Goal: Navigation & Orientation: Find specific page/section

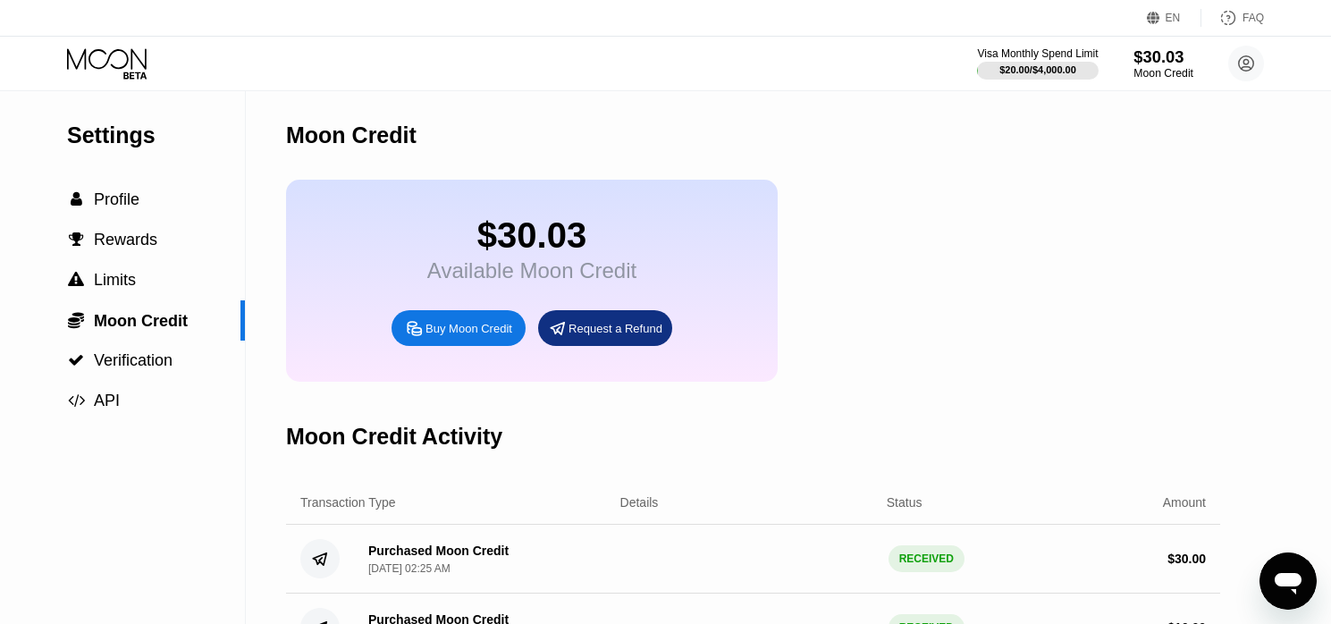
click at [1142, 55] on div "$30.03" at bounding box center [1164, 56] width 60 height 19
click at [96, 67] on icon at bounding box center [107, 58] width 80 height 21
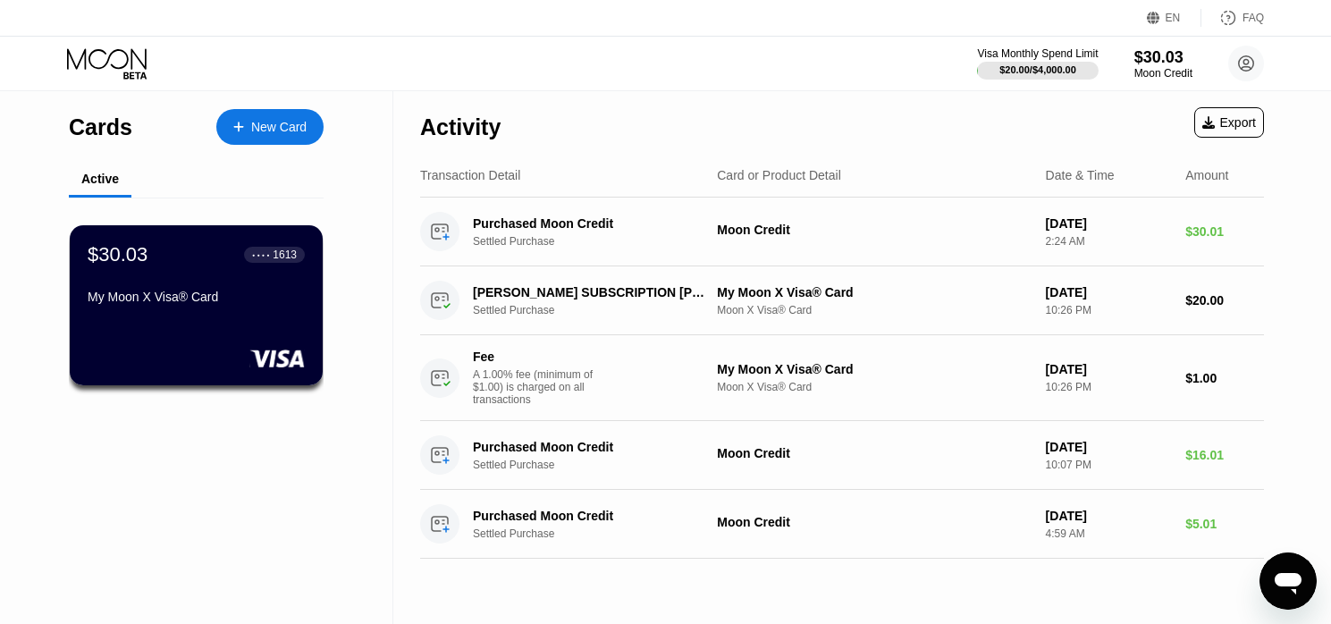
click at [180, 266] on div "$30.03 ● ● ● ● 1613" at bounding box center [196, 254] width 217 height 23
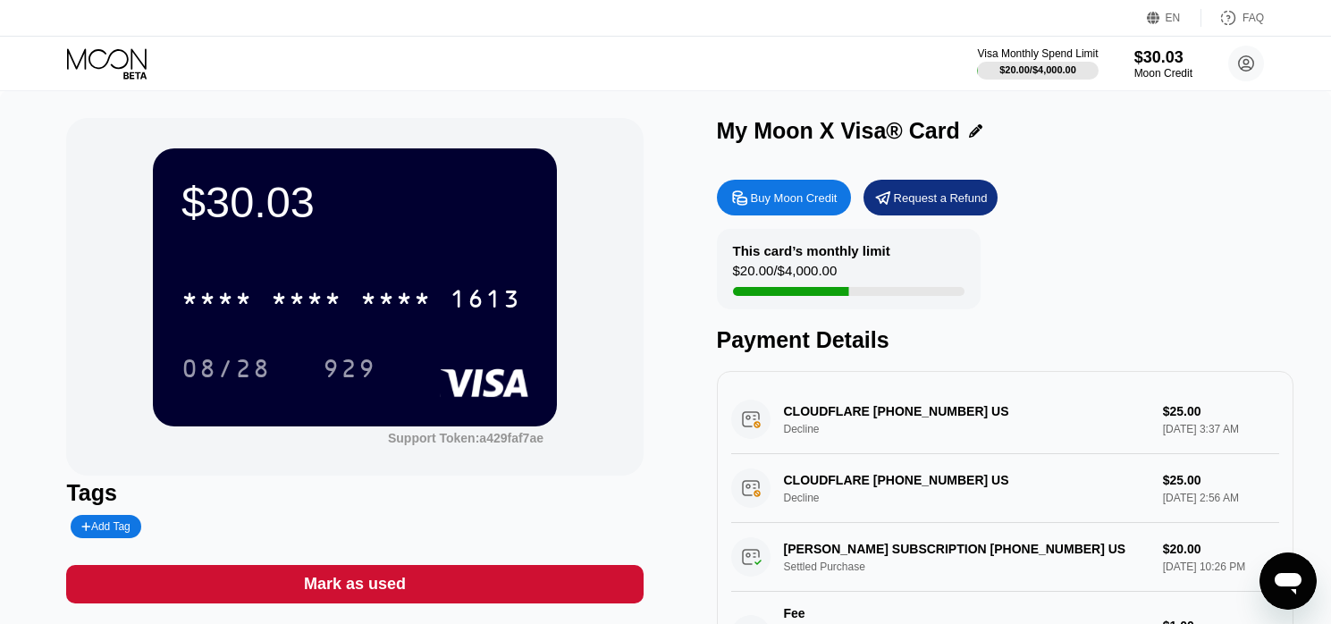
click at [788, 420] on div "CLOUDFLARE [PHONE_NUMBER] US Decline $25.00 [DATE] 3:37 AM" at bounding box center [1005, 419] width 548 height 69
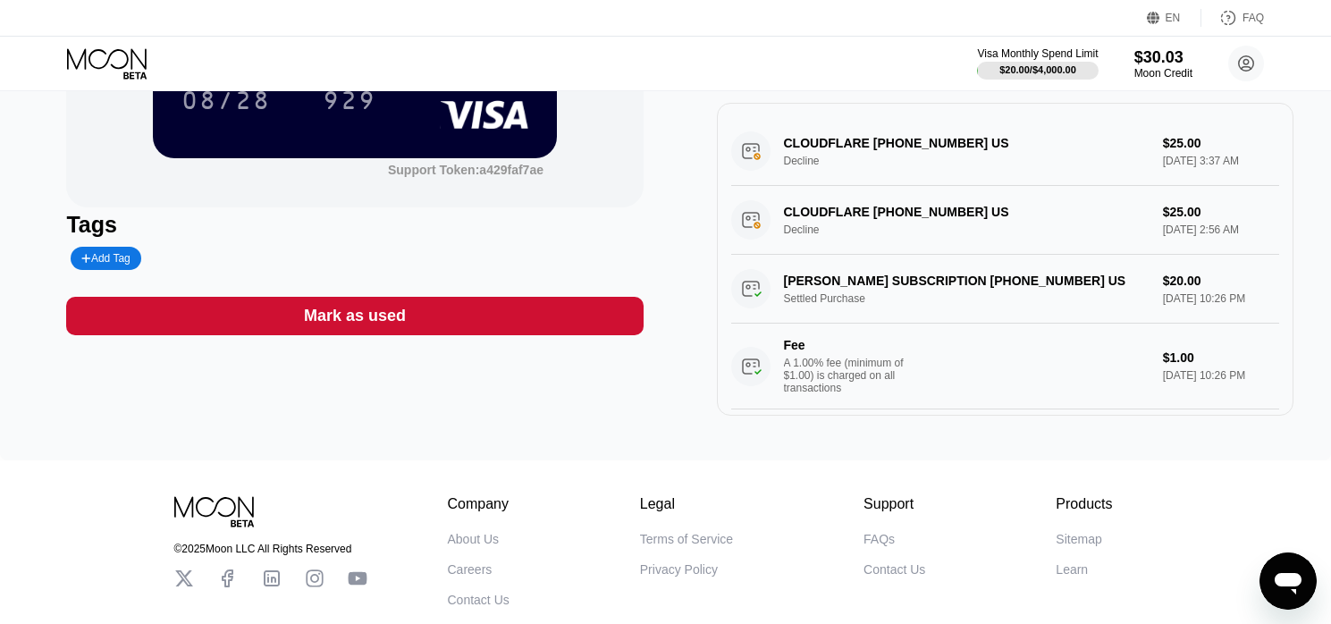
click at [901, 145] on div "CLOUDFLARE [PHONE_NUMBER] US Decline $25.00 [DATE] 3:37 AM" at bounding box center [1005, 151] width 548 height 69
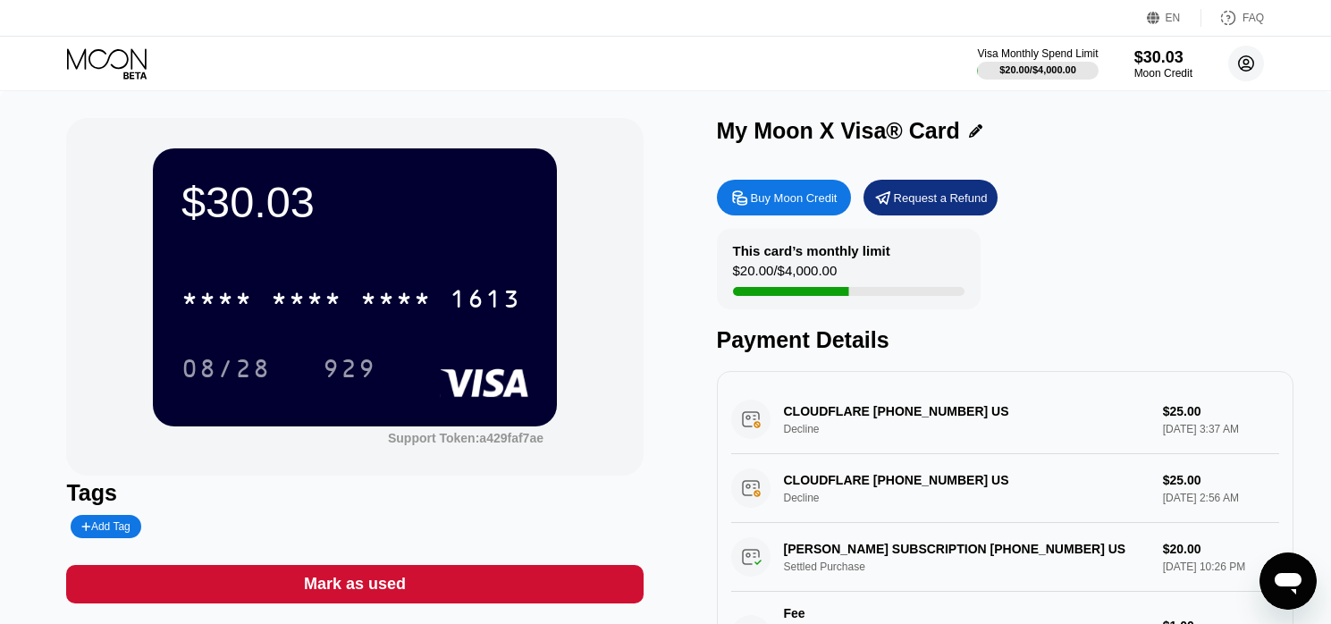
click at [1243, 70] on icon at bounding box center [1246, 63] width 15 height 15
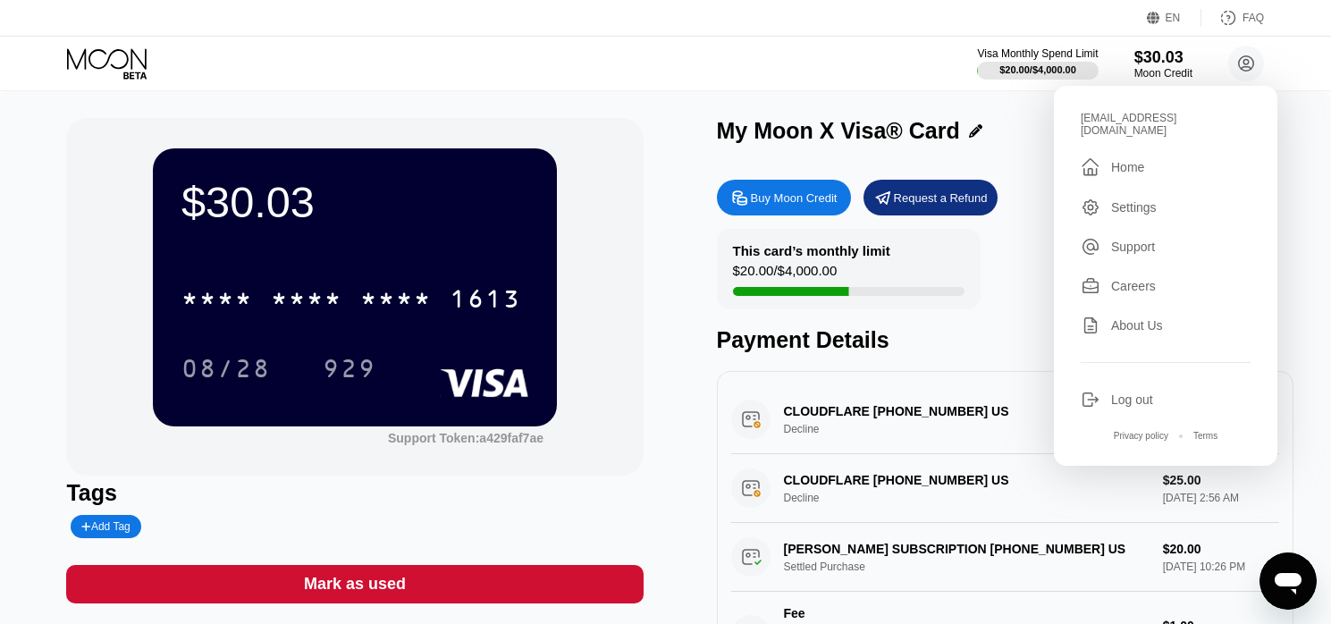
click at [1135, 200] on div "Settings" at bounding box center [1134, 207] width 46 height 14
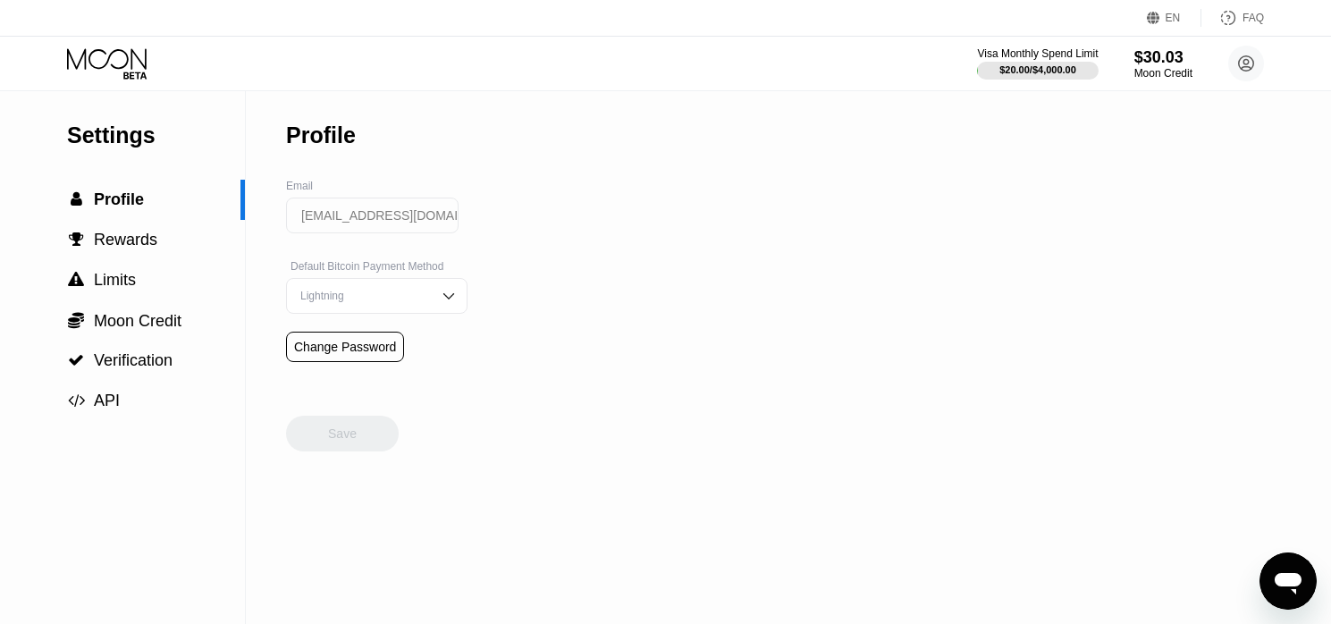
click at [404, 298] on div "Lightning" at bounding box center [363, 296] width 135 height 13
click at [455, 249] on div "Settings  Profile  Rewards  Limits  Moon Credit  Verification  API Profil…" at bounding box center [665, 357] width 1331 height 533
click at [140, 245] on span "Rewards" at bounding box center [125, 240] width 63 height 18
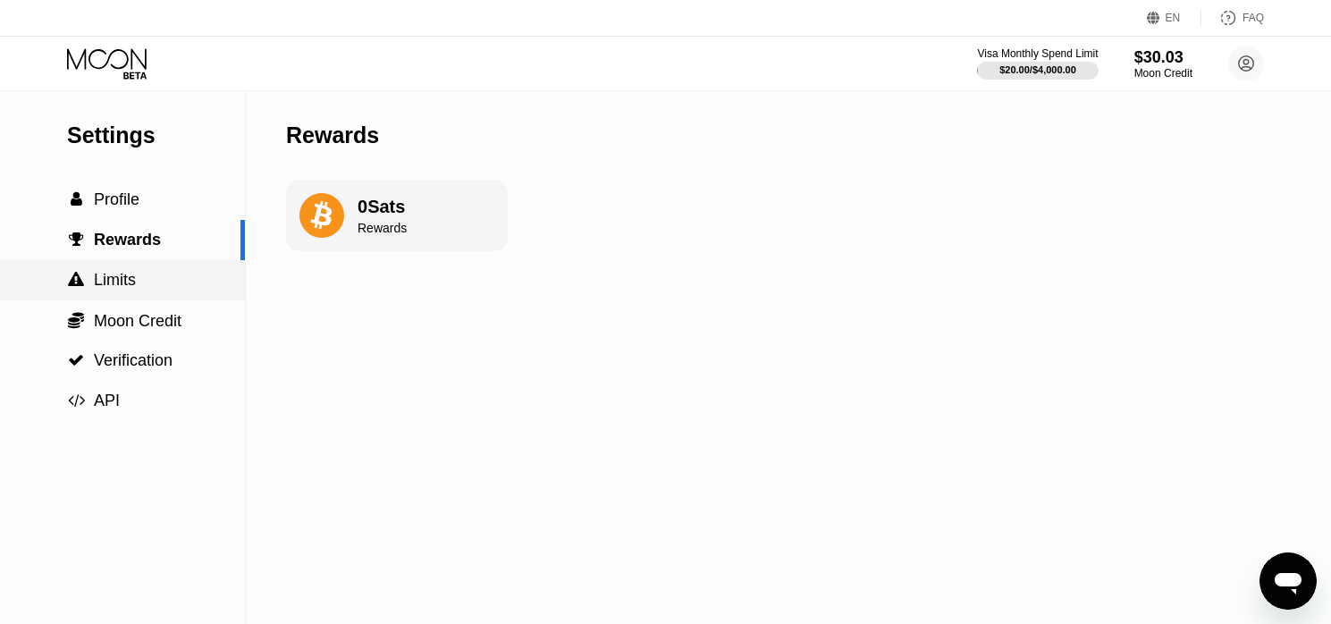
click at [130, 274] on span "Limits" at bounding box center [115, 280] width 42 height 18
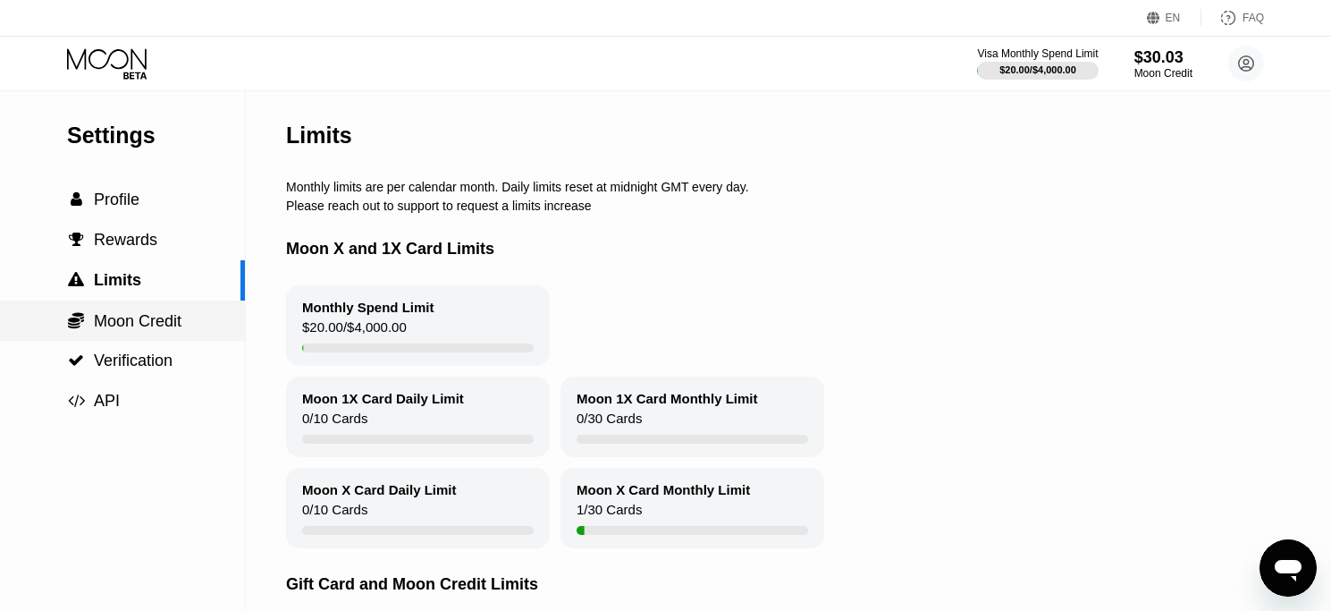
click at [151, 328] on span "Moon Credit" at bounding box center [138, 321] width 88 height 18
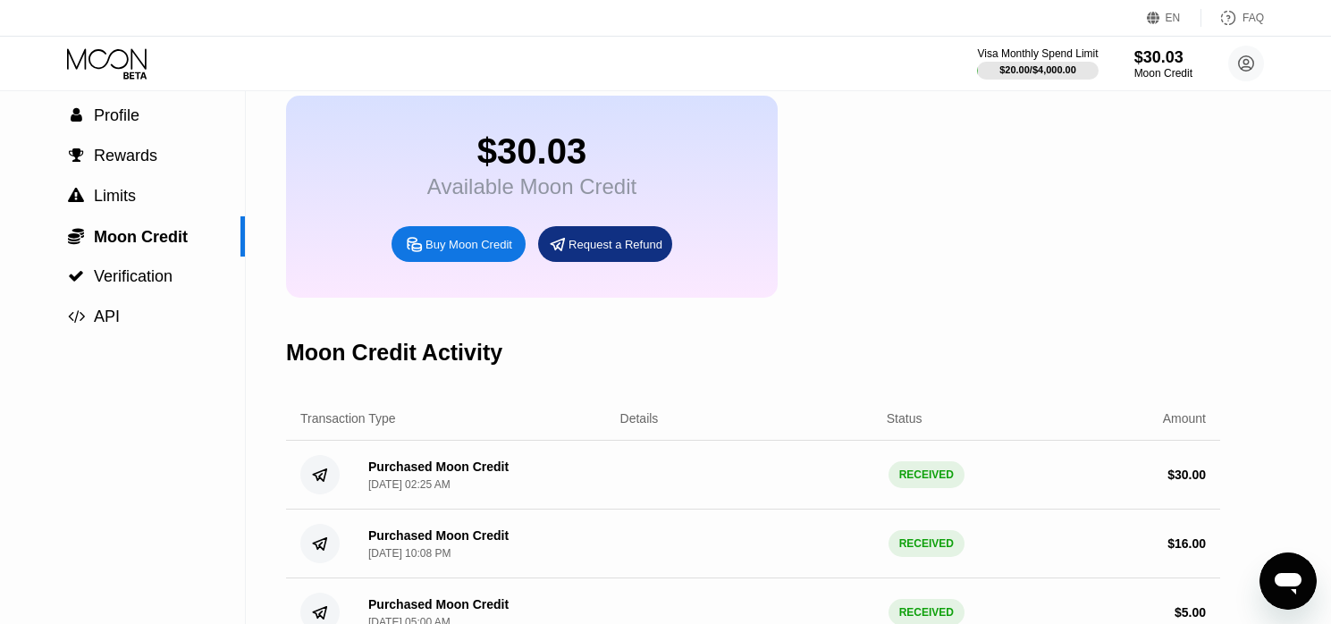
scroll to position [179, 0]
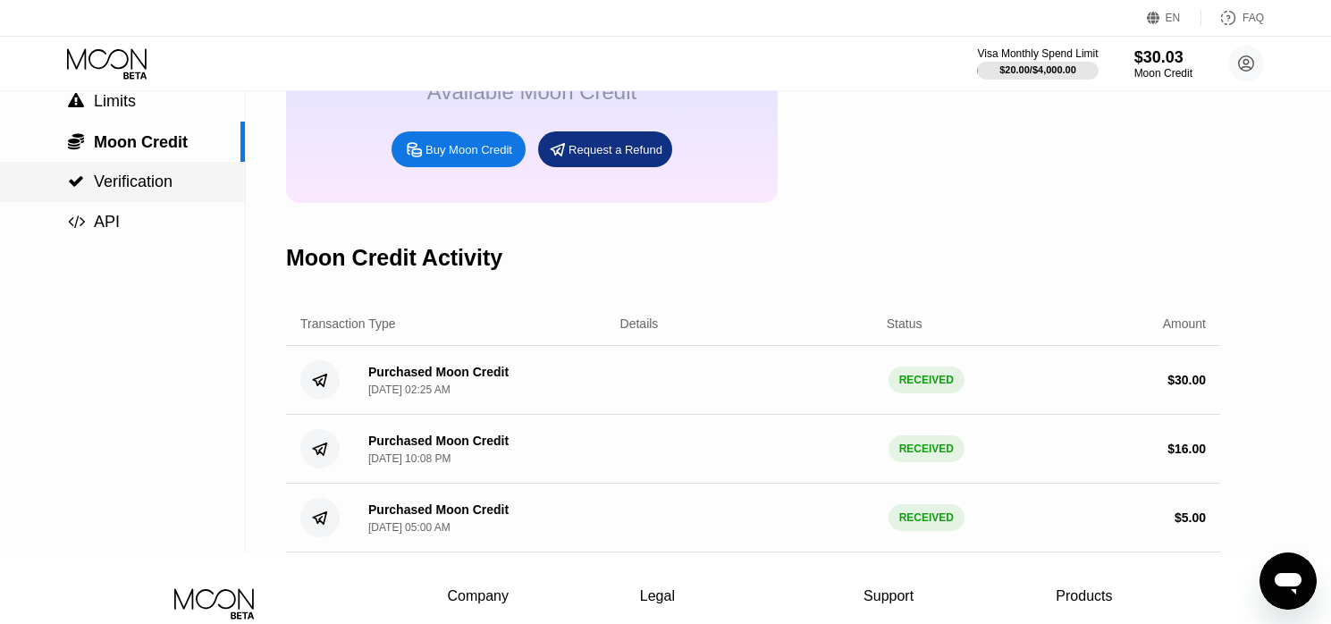
click at [149, 182] on span "Verification" at bounding box center [133, 182] width 79 height 18
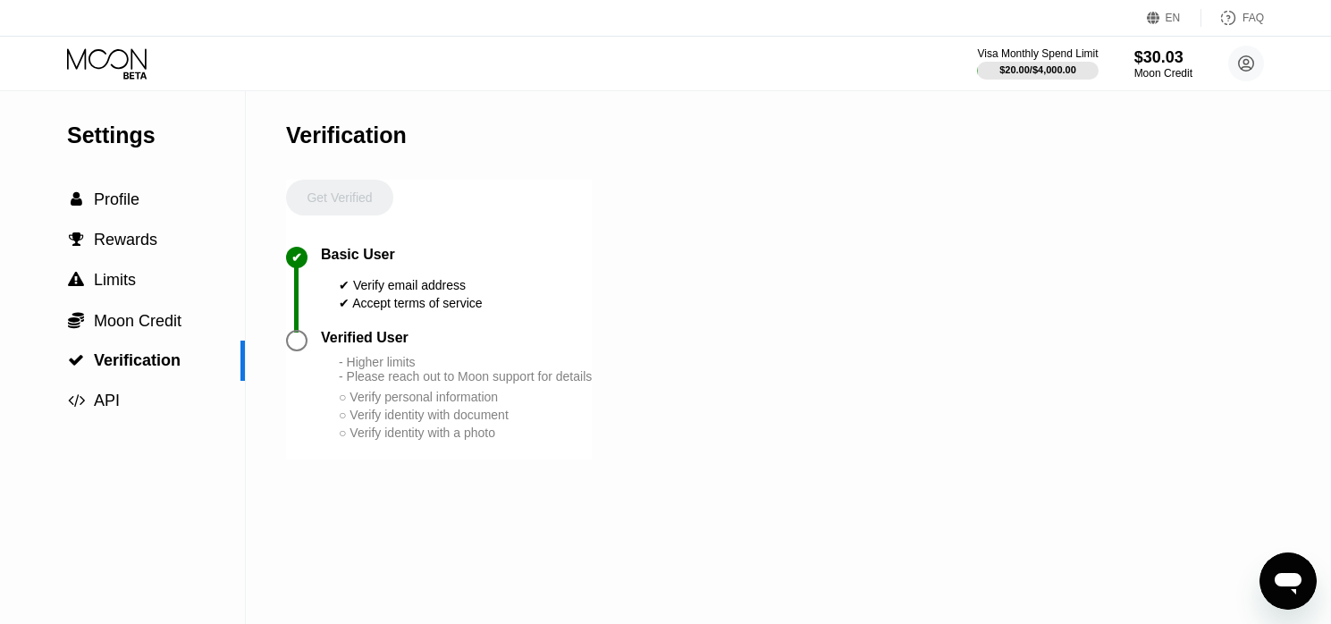
click at [122, 59] on icon at bounding box center [108, 63] width 83 height 31
